Goal: Find contact information: Find contact information

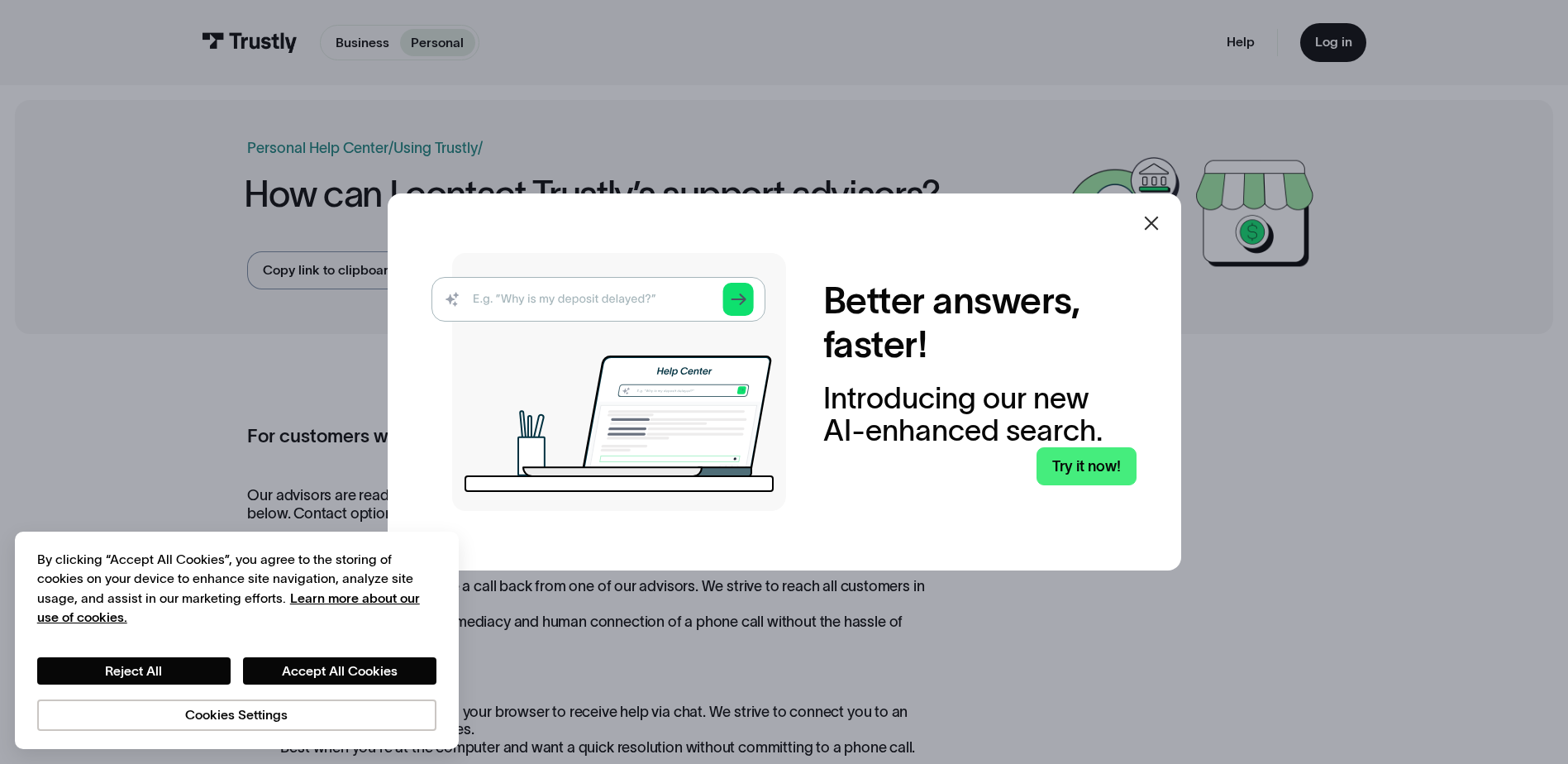
click at [1157, 225] on icon at bounding box center [1151, 222] width 20 height 20
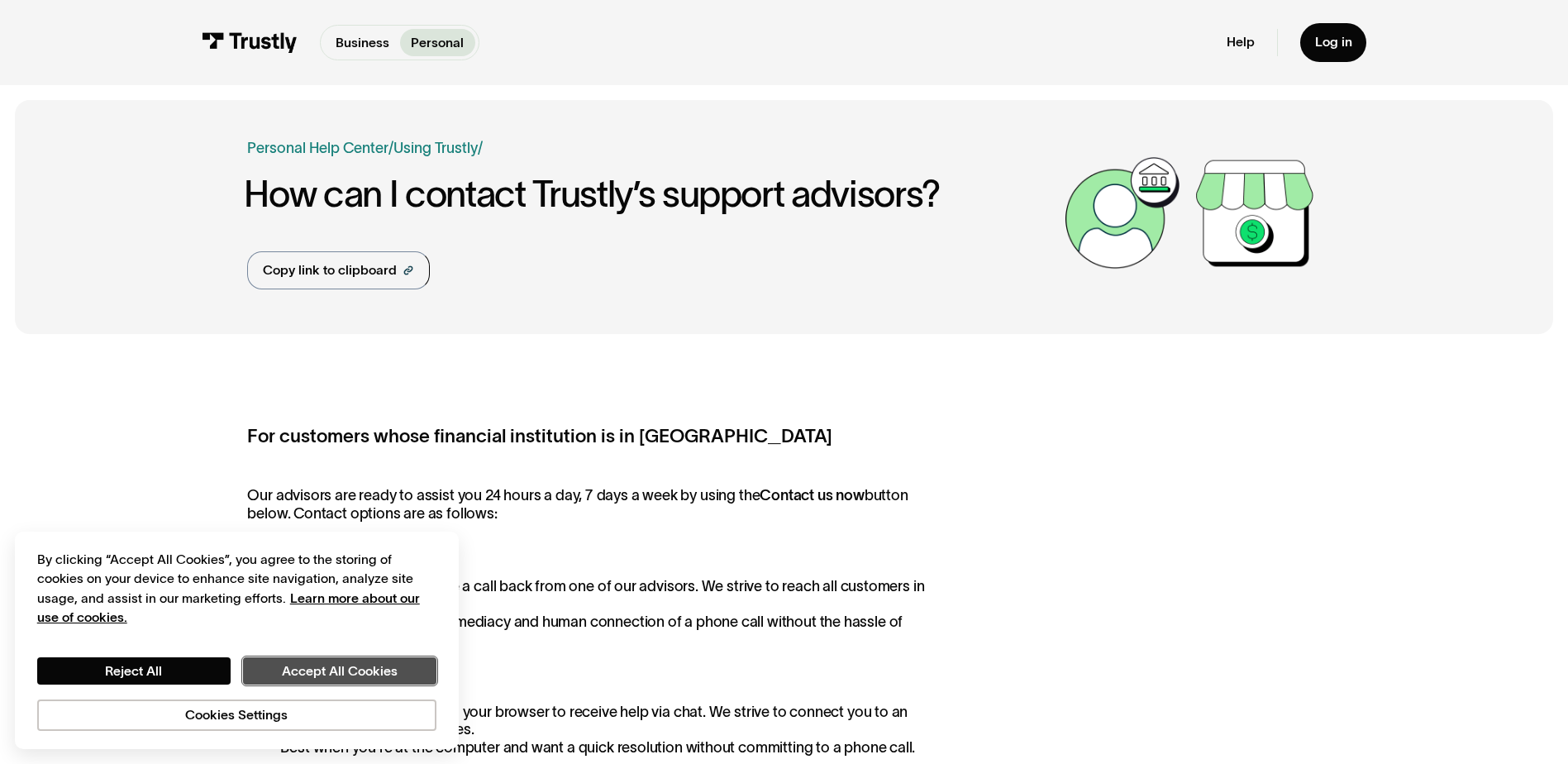
drag, startPoint x: 337, startPoint y: 672, endPoint x: 483, endPoint y: 603, distance: 161.5
click at [338, 671] on button "Accept All Cookies" at bounding box center [339, 671] width 193 height 28
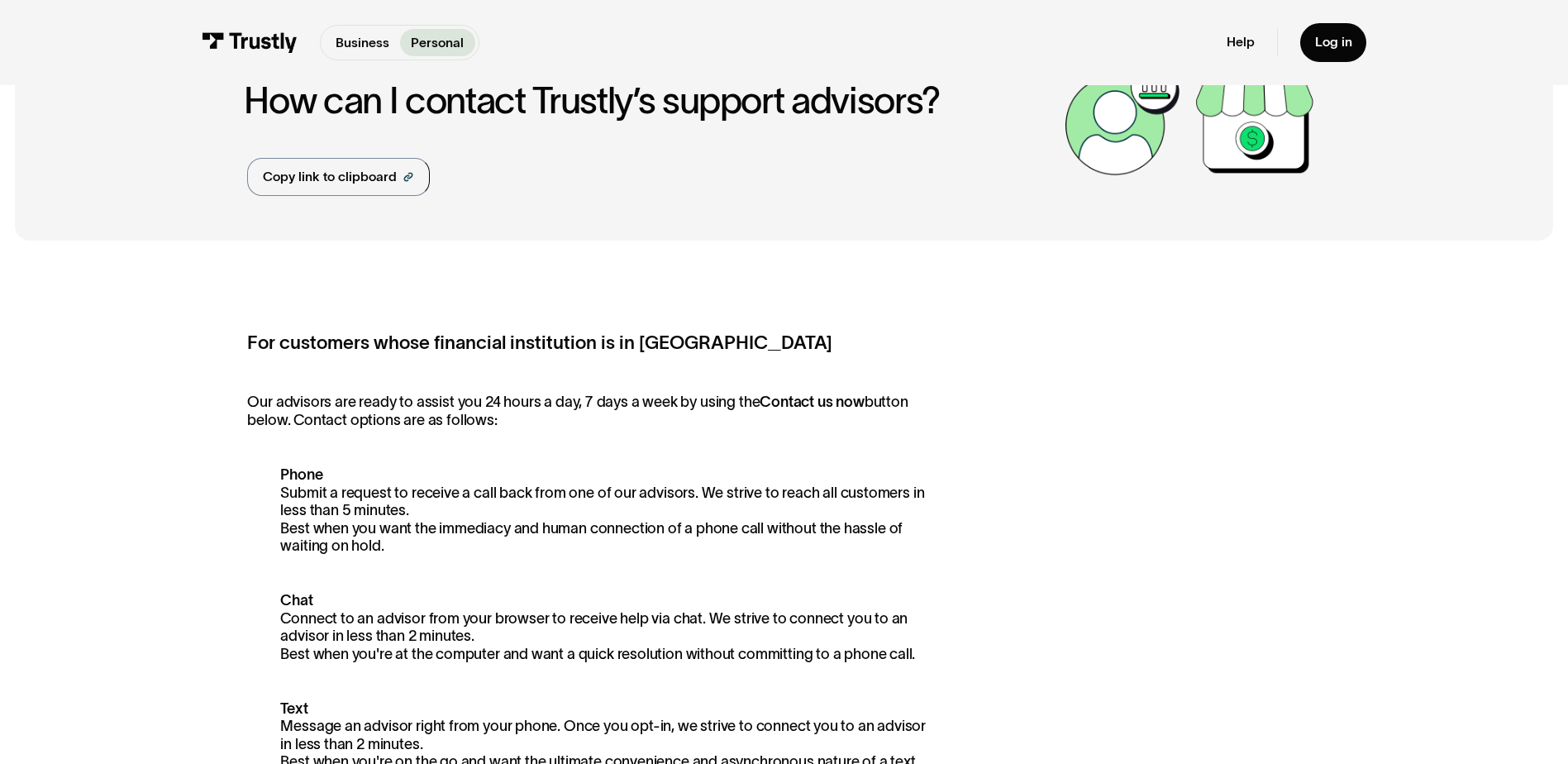
scroll to position [82, 0]
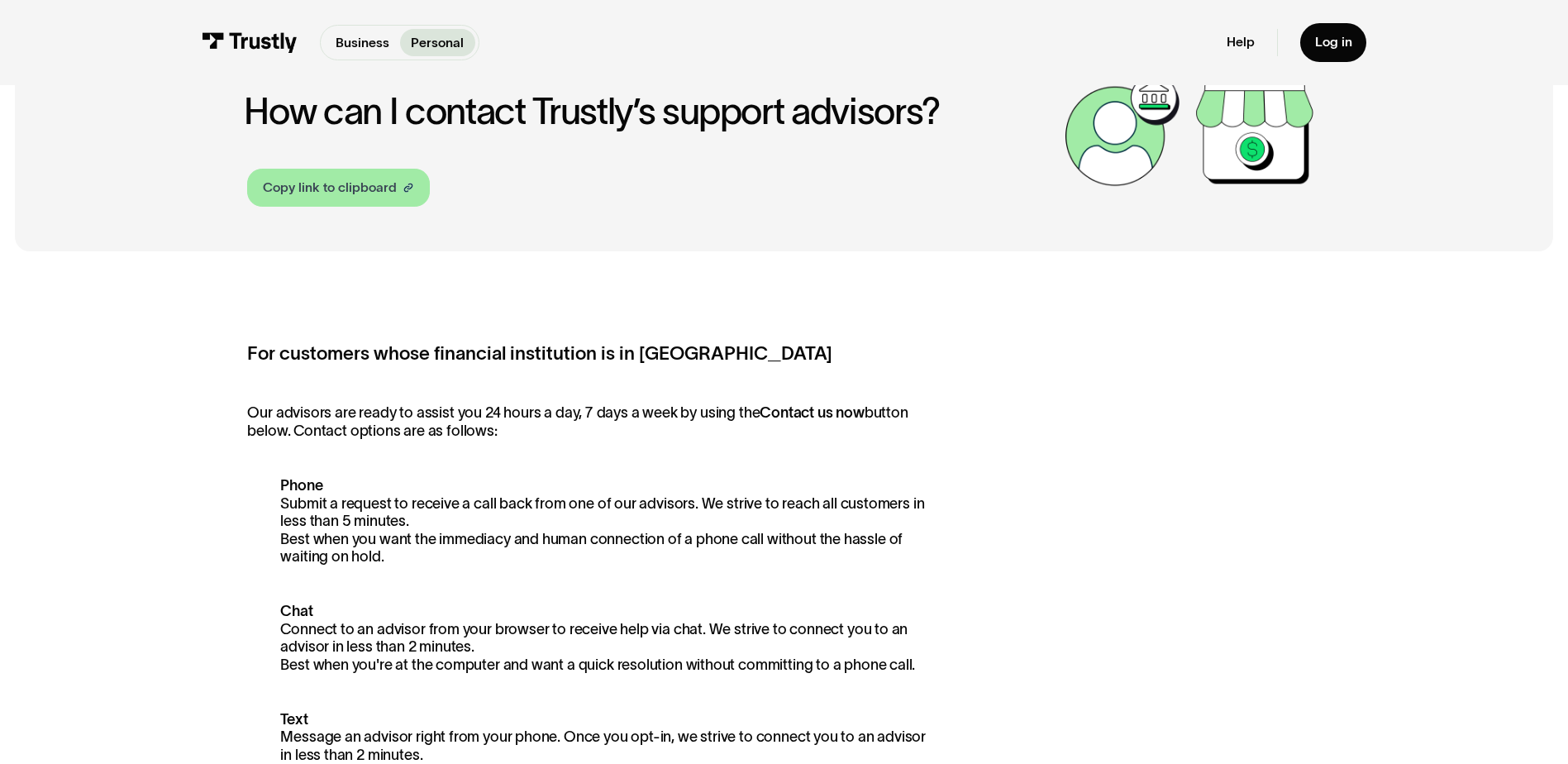
click at [371, 194] on div "Copy link to clipboard" at bounding box center [330, 187] width 134 height 20
